Goal: Task Accomplishment & Management: Understand process/instructions

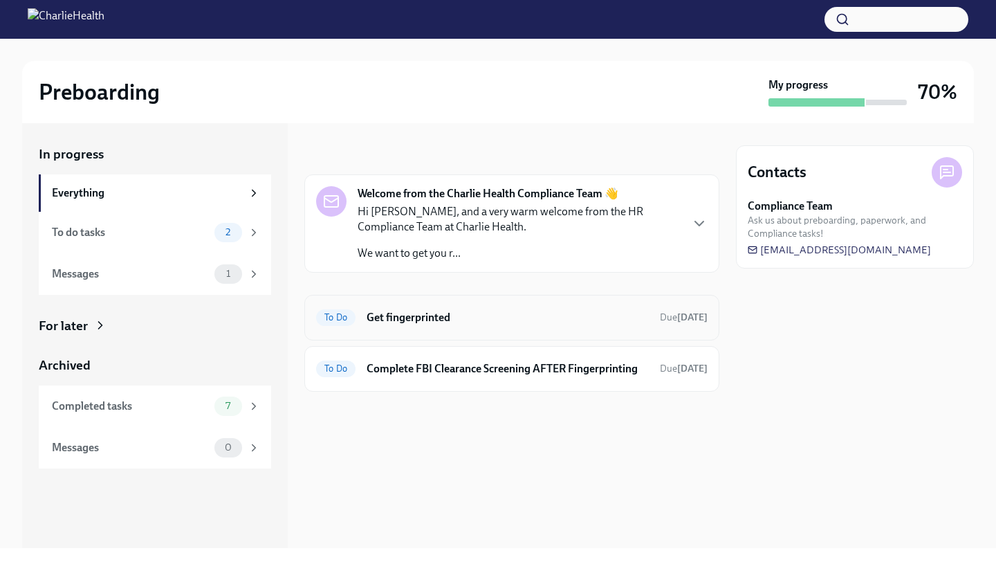
click at [443, 311] on h6 "Get fingerprinted" at bounding box center [508, 317] width 282 height 15
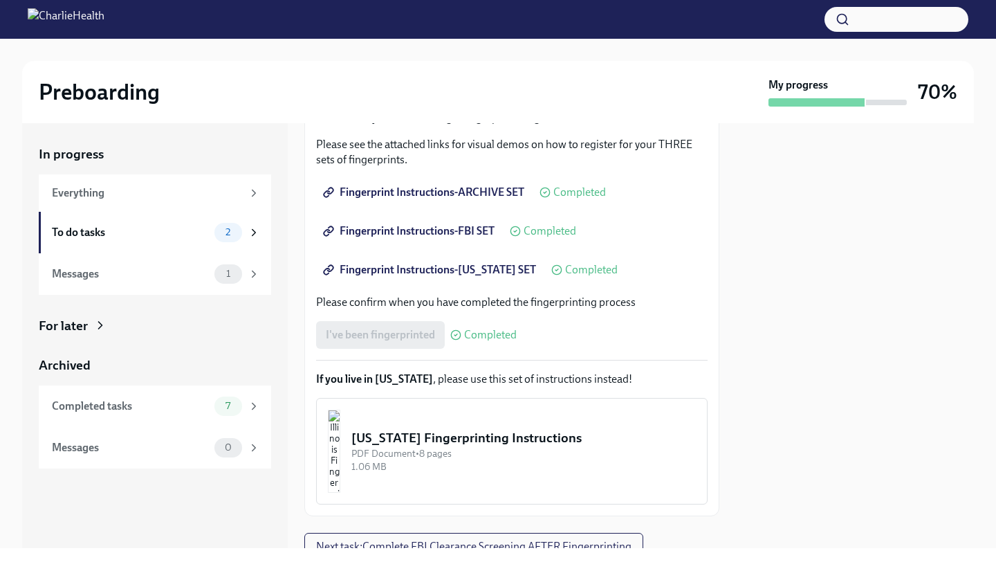
scroll to position [291, 0]
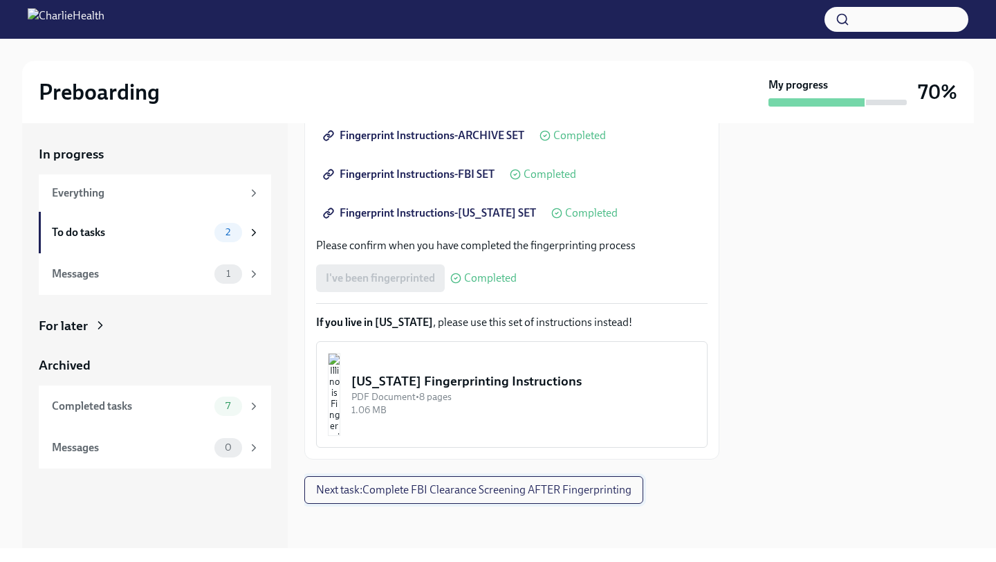
click at [507, 501] on button "Next task : Complete FBI Clearance Screening AFTER Fingerprinting" at bounding box center [473, 490] width 339 height 28
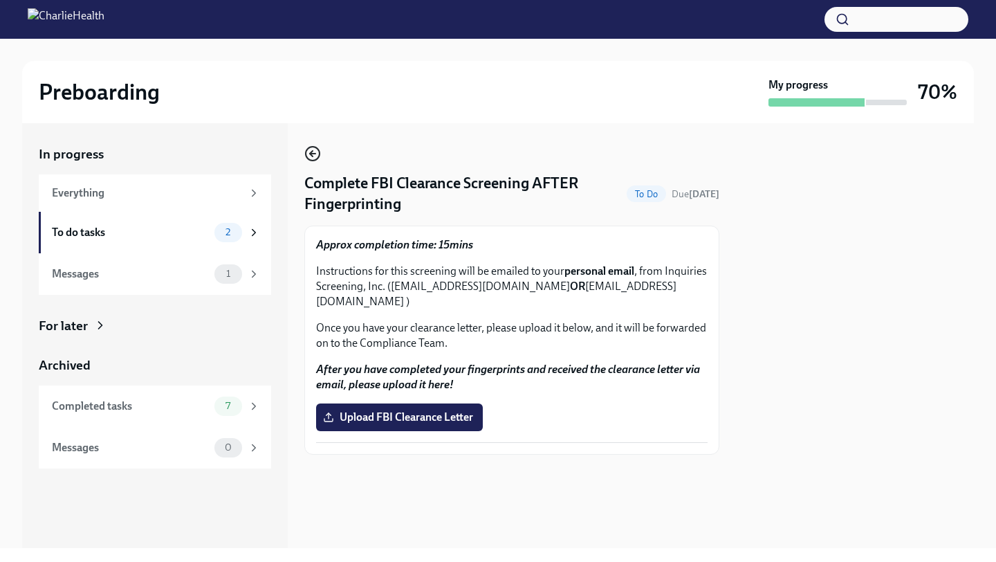
click at [310, 151] on icon "button" at bounding box center [312, 153] width 17 height 17
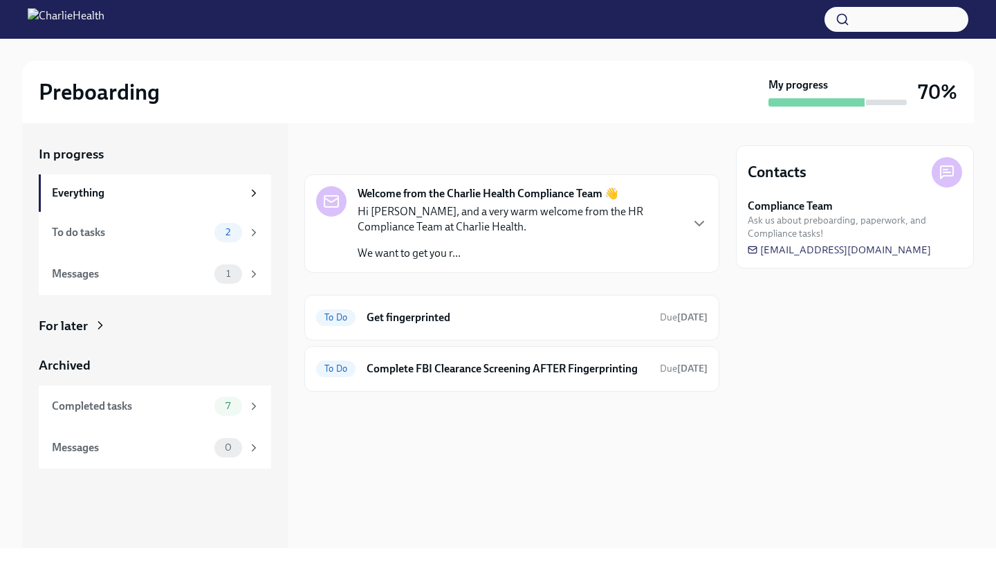
click at [716, 219] on div "Welcome from the Charlie Health Compliance Team 👋 Hi [PERSON_NAME], and a very …" at bounding box center [511, 223] width 415 height 98
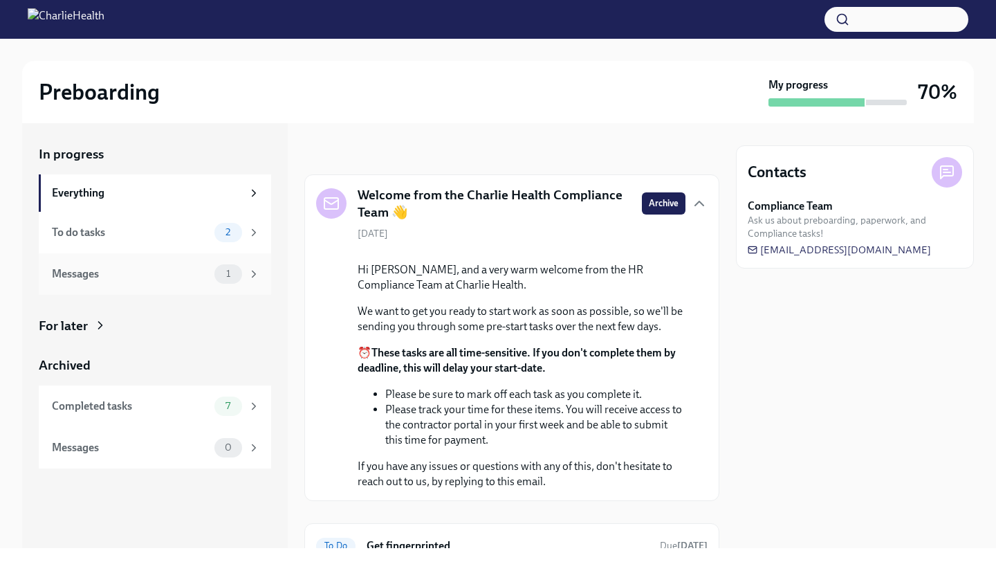
click at [221, 275] on span "1" at bounding box center [228, 273] width 21 height 10
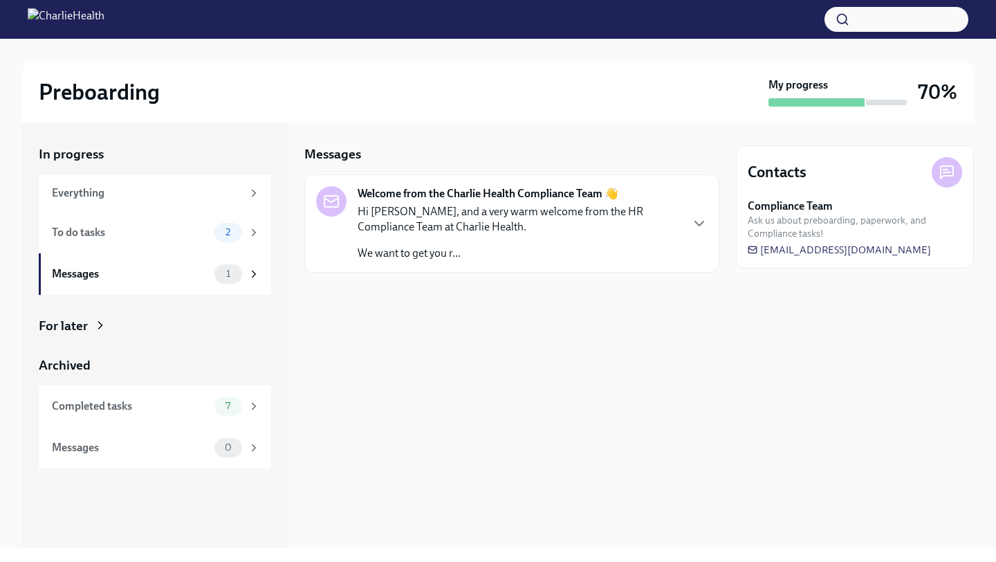
click at [569, 223] on p "Hi [PERSON_NAME], and a very warm welcome from the HR Compliance Team at Charli…" at bounding box center [519, 219] width 322 height 30
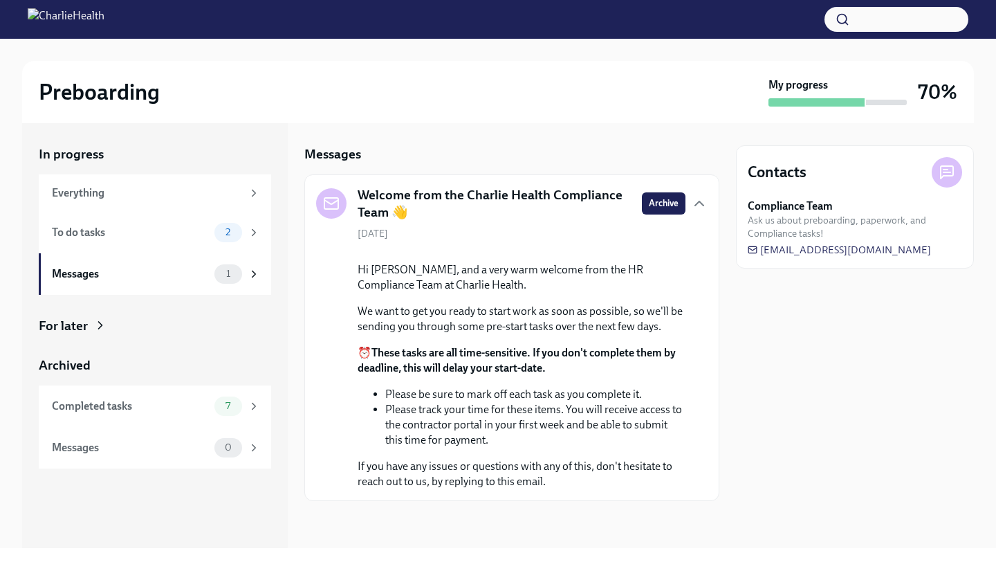
scroll to position [4, 0]
